Goal: Check status: Check status

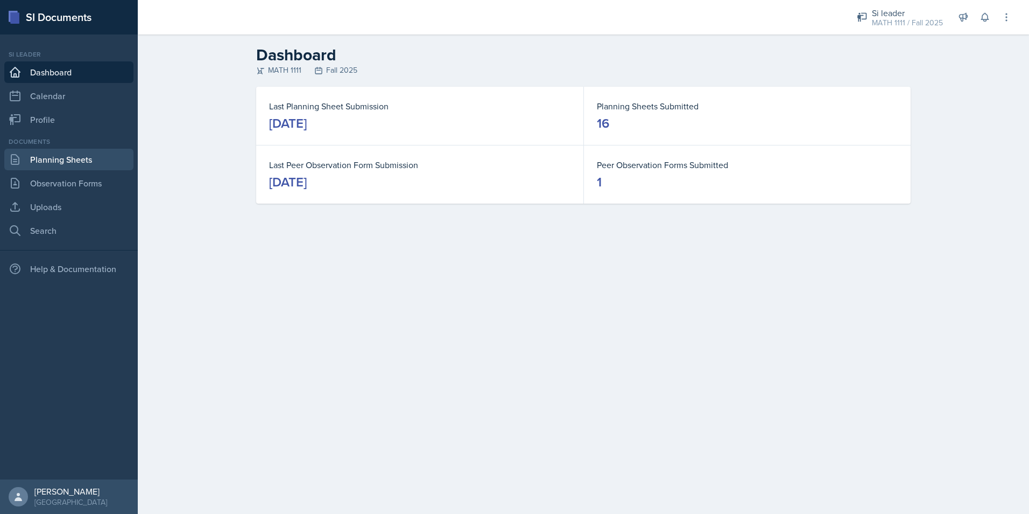
click at [70, 161] on link "Planning Sheets" at bounding box center [68, 160] width 129 height 22
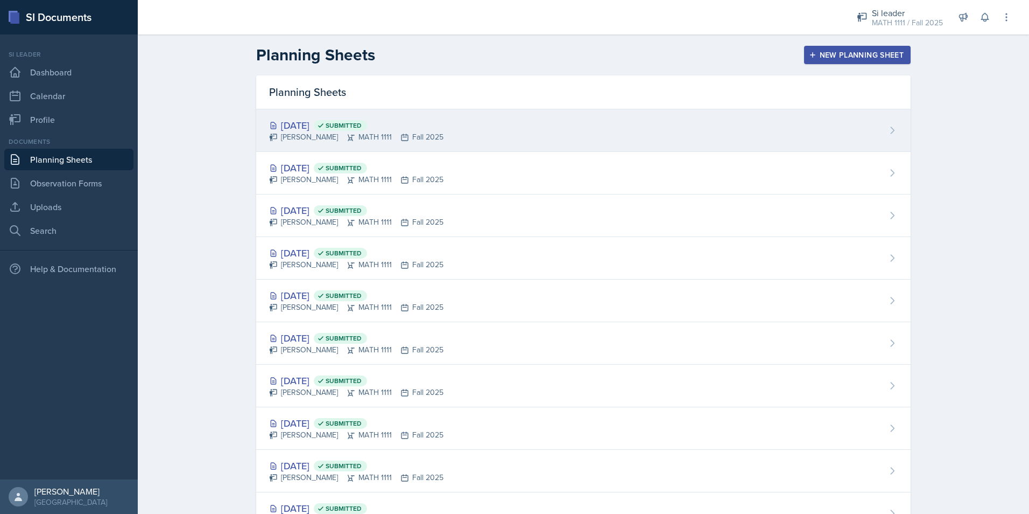
click at [293, 126] on div "[DATE] Submitted" at bounding box center [356, 125] width 174 height 15
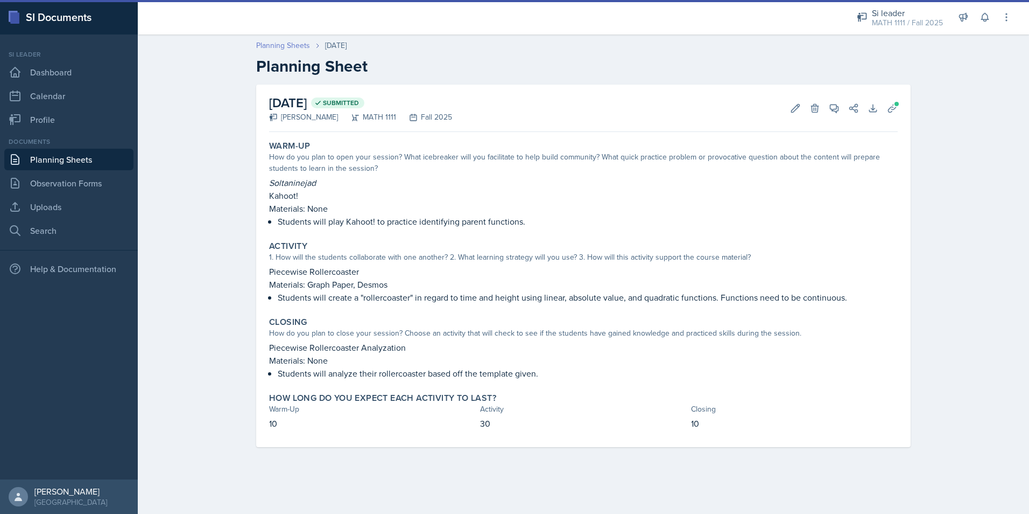
click at [269, 44] on link "Planning Sheets" at bounding box center [283, 45] width 54 height 11
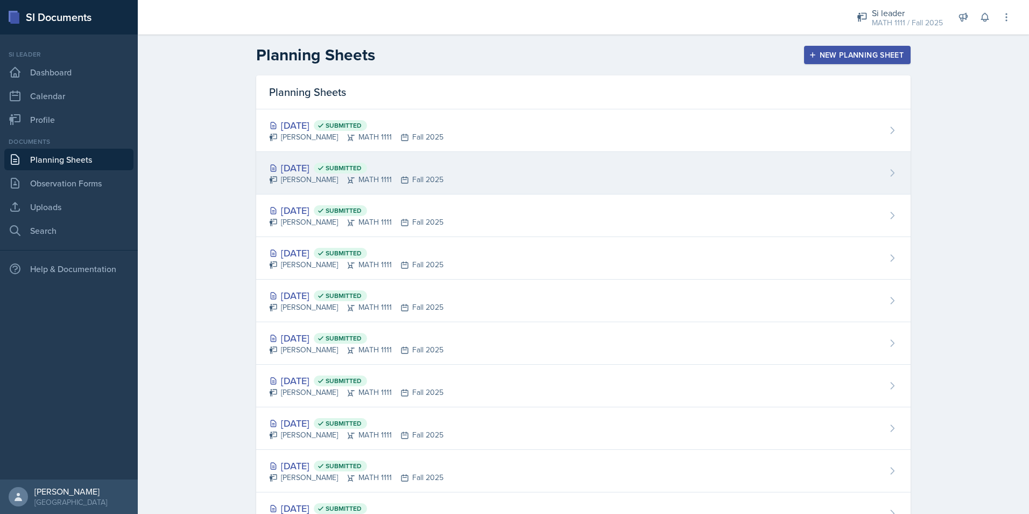
click at [311, 168] on div "[DATE] Submitted" at bounding box center [356, 167] width 174 height 15
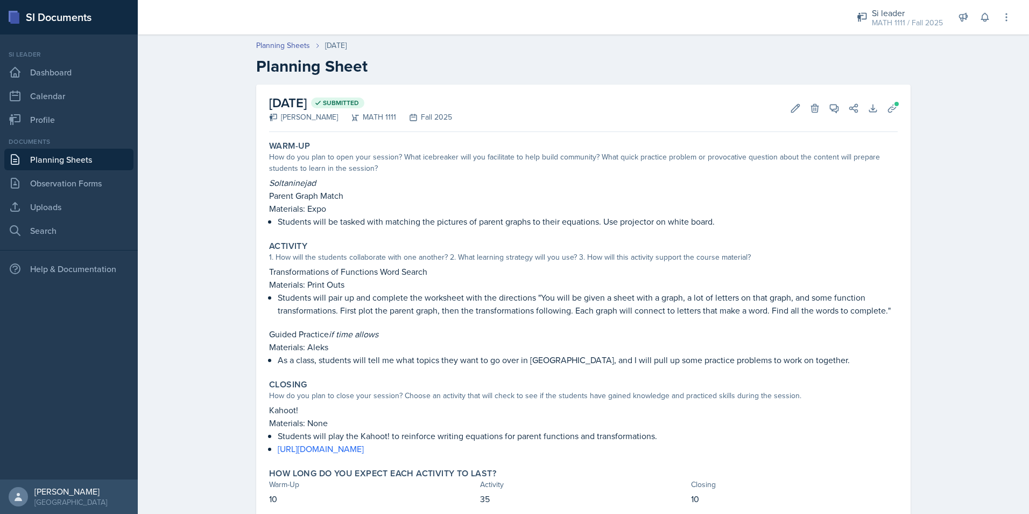
click at [89, 161] on link "Planning Sheets" at bounding box center [68, 160] width 129 height 22
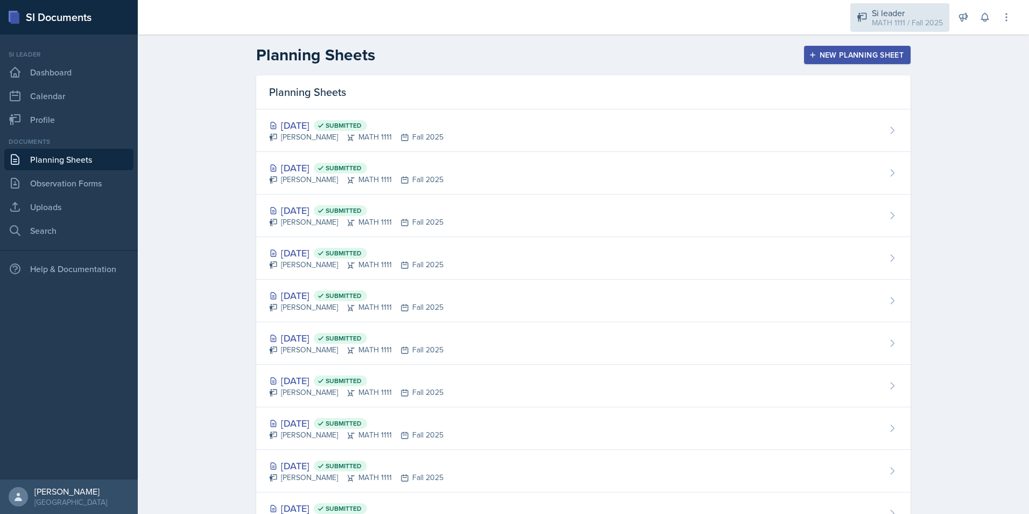
click at [894, 9] on div "Si leader" at bounding box center [907, 12] width 71 height 13
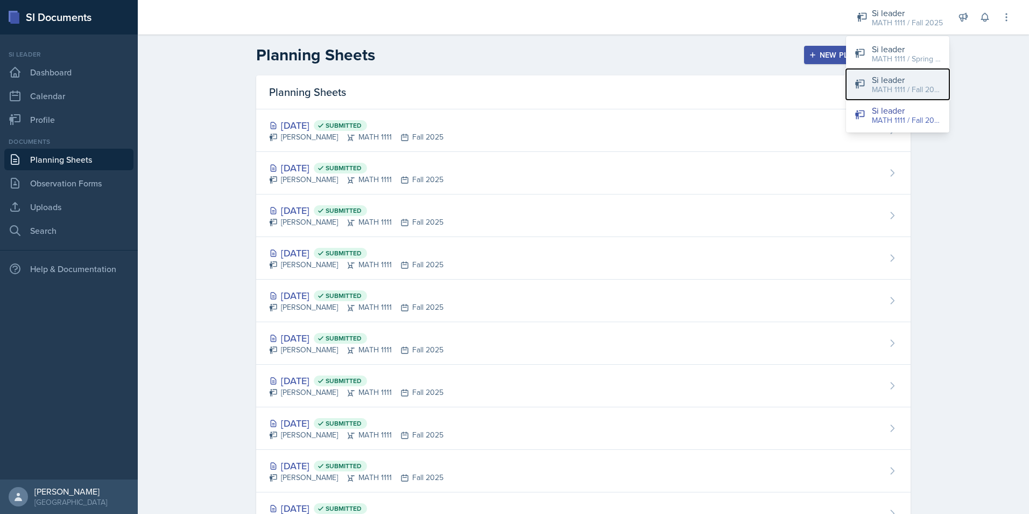
click at [874, 98] on button "Si leader MATH 1111 / Fall 2025" at bounding box center [897, 84] width 103 height 31
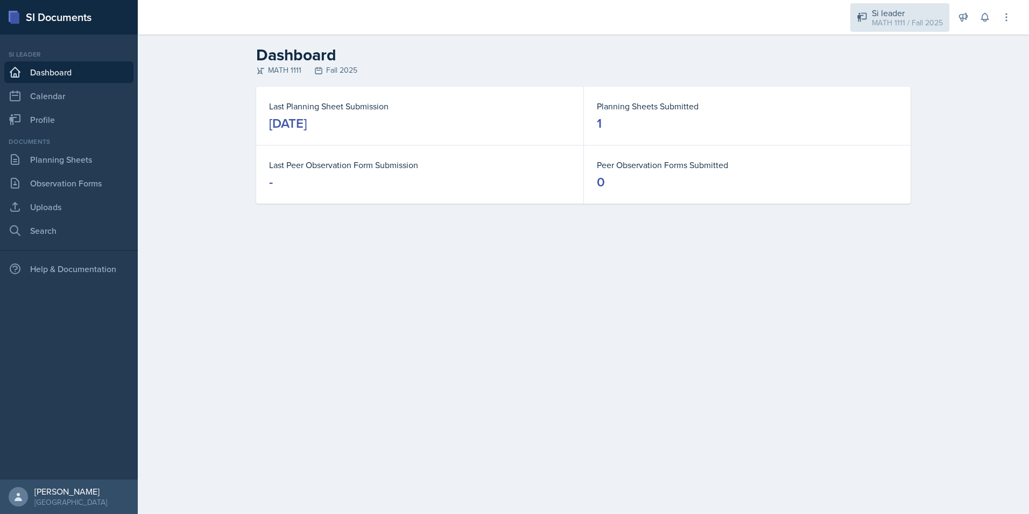
click at [875, 17] on div "MATH 1111 / Fall 2025" at bounding box center [907, 22] width 71 height 11
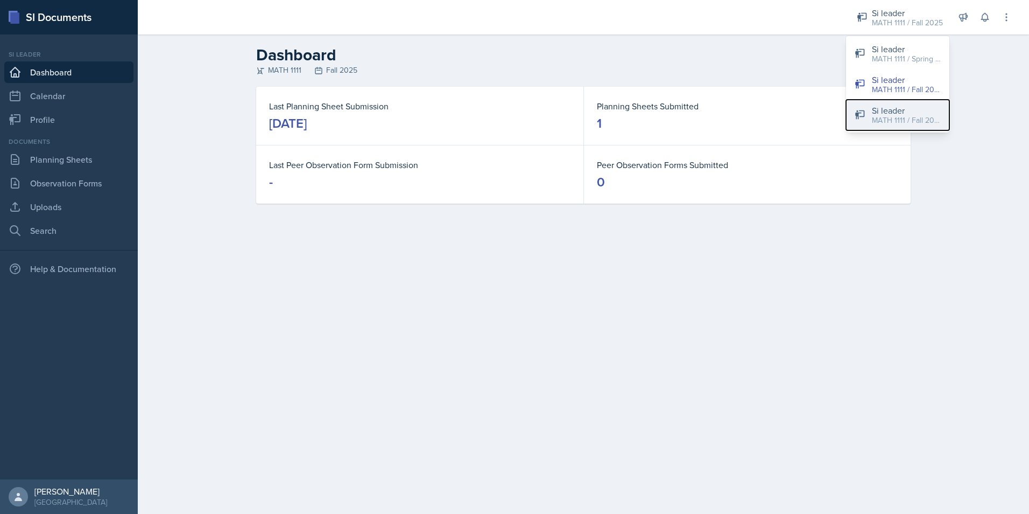
click at [880, 116] on div "MATH 1111 / Fall 2025" at bounding box center [906, 120] width 69 height 11
